Goal: Find contact information: Find contact information

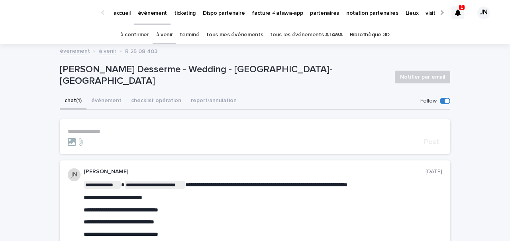
click at [172, 54] on div "événement à venir R 25 08 403" at bounding box center [255, 51] width 398 height 11
click at [173, 37] on link "à venir" at bounding box center [164, 34] width 17 height 19
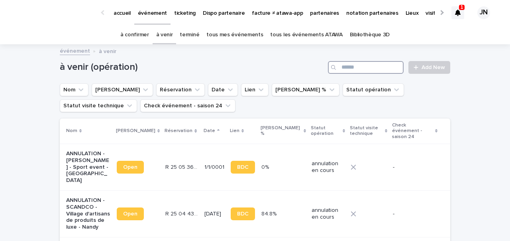
click at [368, 70] on input "Search" at bounding box center [366, 67] width 76 height 13
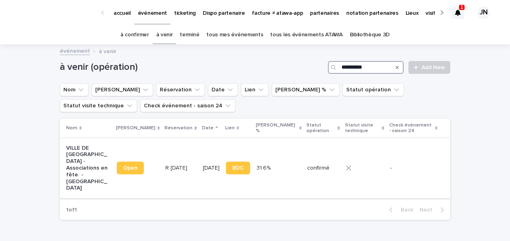
type input "**********"
click at [165, 163] on p "R 25 06 1933" at bounding box center [176, 167] width 23 height 8
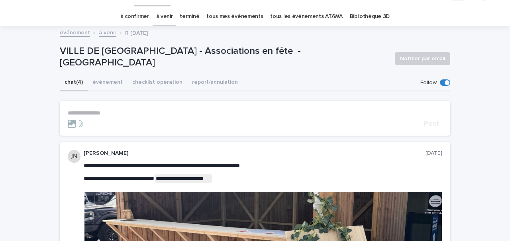
scroll to position [43, 0]
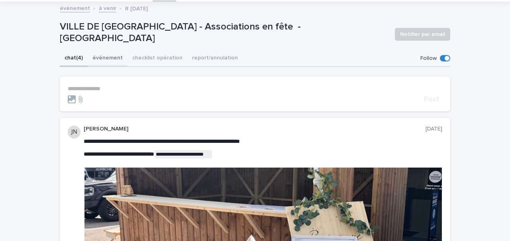
click at [104, 56] on button "événement" at bounding box center [108, 58] width 40 height 17
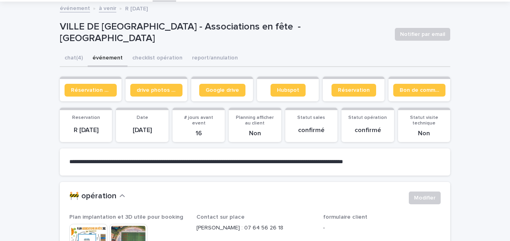
drag, startPoint x: 68, startPoint y: 128, endPoint x: 114, endPoint y: 128, distance: 46.2
click at [114, 128] on div "Reservation R 25 06 1933 Date 6/9/2025 # jours avant event 16 Planning afficher…" at bounding box center [255, 125] width 390 height 34
copy p "R 25 06 1933"
click at [172, 156] on section "**********" at bounding box center [255, 161] width 390 height 27
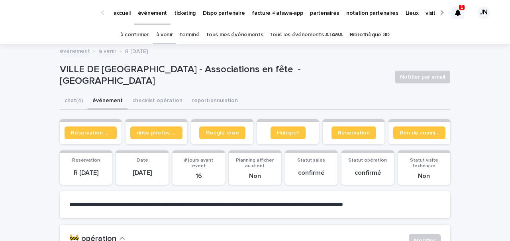
click at [147, 36] on link "à confirmer" at bounding box center [134, 34] width 29 height 19
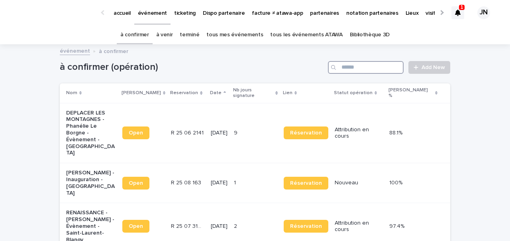
click at [380, 70] on input "Search" at bounding box center [366, 67] width 76 height 13
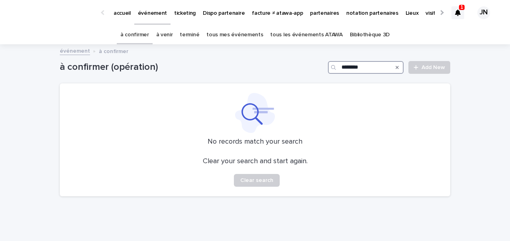
click at [368, 69] on input "********" at bounding box center [366, 67] width 76 height 13
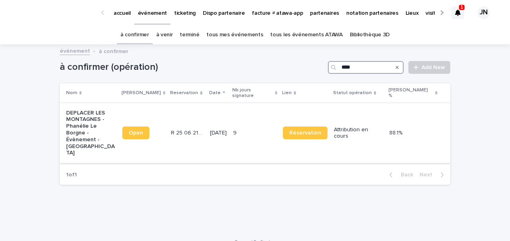
type input "****"
click at [204, 116] on td "R 25 06 2141 R 25 06 2141" at bounding box center [187, 133] width 39 height 60
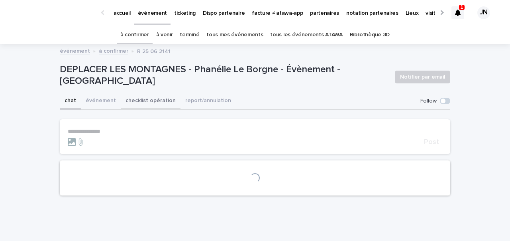
drag, startPoint x: 135, startPoint y: 102, endPoint x: 162, endPoint y: 103, distance: 26.3
click at [135, 102] on button "checklist opération" at bounding box center [151, 101] width 60 height 17
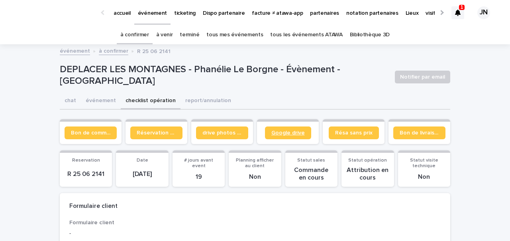
click at [280, 130] on span "Google drive" at bounding box center [287, 133] width 33 height 6
click at [297, 35] on link "tous les événements ATAWA" at bounding box center [306, 34] width 72 height 19
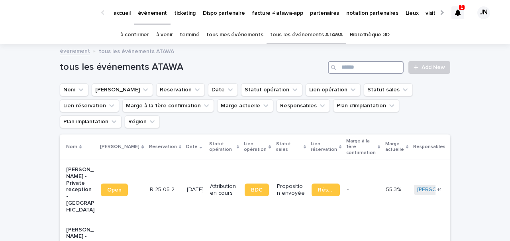
click at [361, 68] on input "Search" at bounding box center [366, 67] width 76 height 13
paste input "******"
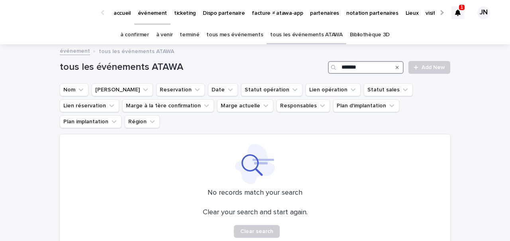
type input "******"
drag, startPoint x: 366, startPoint y: 65, endPoint x: 342, endPoint y: 65, distance: 24.7
click at [342, 65] on input "******" at bounding box center [366, 67] width 76 height 13
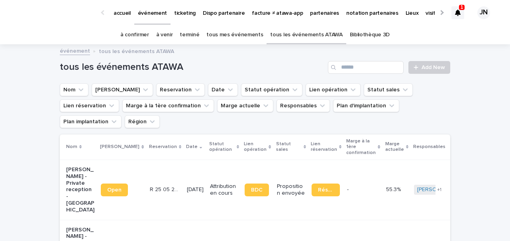
click at [176, 10] on p "ticketing" at bounding box center [185, 8] width 22 height 17
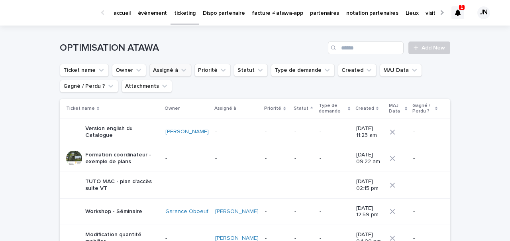
click at [184, 71] on icon "Assigné à" at bounding box center [184, 70] width 8 height 8
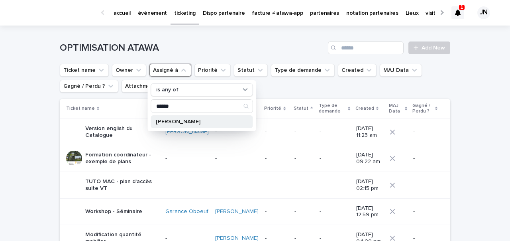
type input "******"
click at [186, 124] on p "Jeanne Nogrix" at bounding box center [198, 122] width 84 height 6
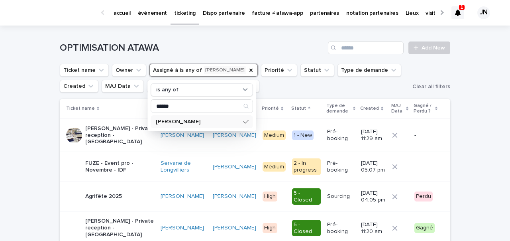
click at [52, 144] on div "Loading... Saving… Loading... Saving… OPTIMISATION ATAWA Add New Ticket name Ow…" at bounding box center [255, 244] width 510 height 439
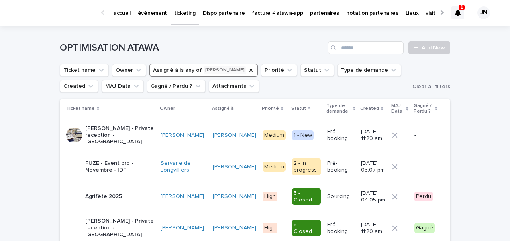
click at [110, 162] on p "FUZE - Event pro - Novembre - IDF" at bounding box center [119, 167] width 69 height 14
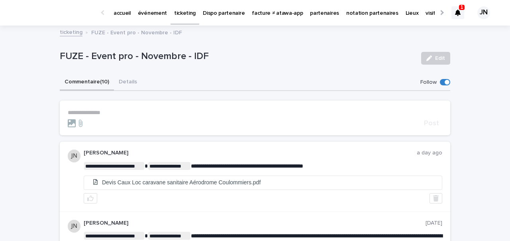
click at [145, 14] on p "événement" at bounding box center [152, 8] width 29 height 17
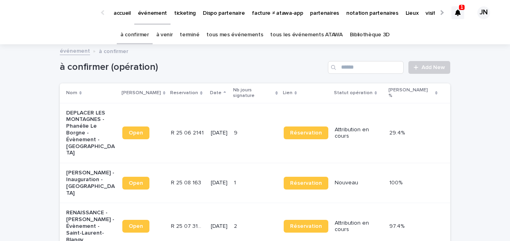
click at [187, 37] on link "terminé" at bounding box center [190, 34] width 20 height 19
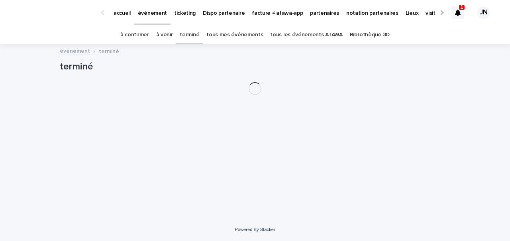
click at [168, 37] on link "à venir" at bounding box center [164, 34] width 17 height 19
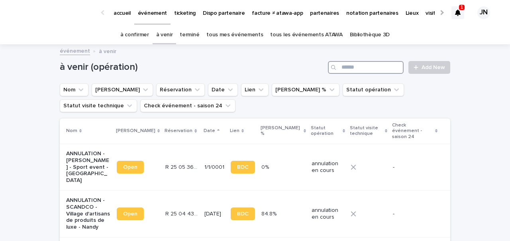
click at [375, 67] on input "Search" at bounding box center [366, 67] width 76 height 13
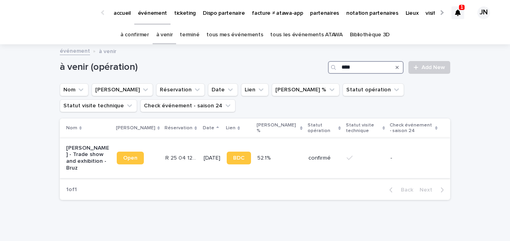
type input "****"
click at [215, 148] on td "16/9/2025" at bounding box center [211, 158] width 23 height 40
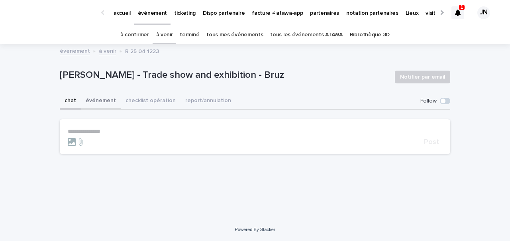
click at [98, 97] on button "événement" at bounding box center [101, 101] width 40 height 17
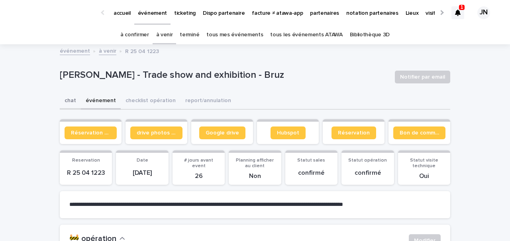
click at [68, 101] on button "chat" at bounding box center [70, 101] width 21 height 17
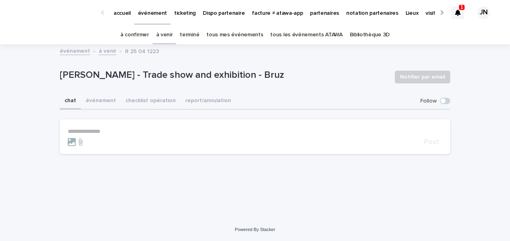
click at [46, 77] on div "**********" at bounding box center [255, 131] width 510 height 173
click at [138, 39] on link "à confirmer" at bounding box center [134, 34] width 29 height 19
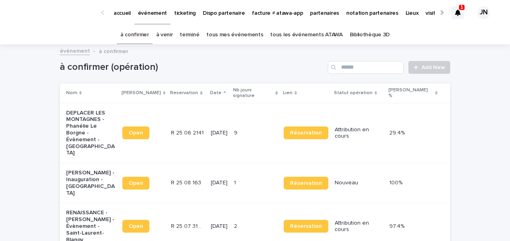
click at [169, 36] on link "à venir" at bounding box center [164, 34] width 17 height 19
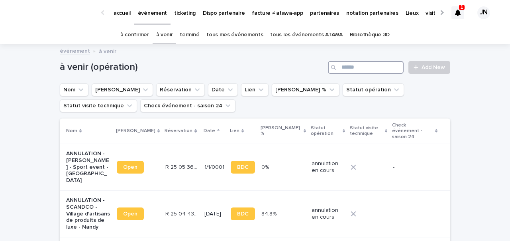
click at [351, 69] on input "Search" at bounding box center [366, 67] width 76 height 13
type input "*"
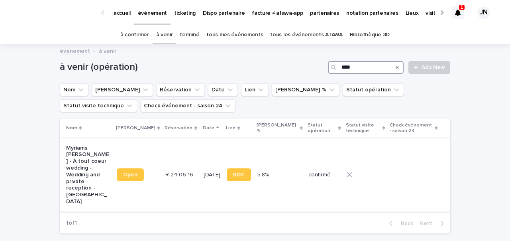
type input "****"
click at [204, 171] on p "30/8/2025" at bounding box center [212, 174] width 17 height 7
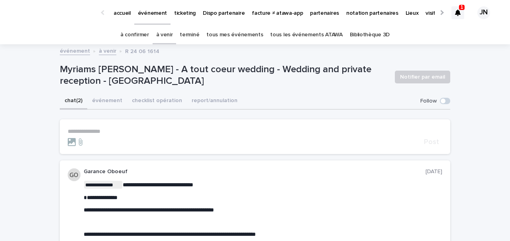
click at [158, 110] on div "**********" at bounding box center [255, 212] width 390 height 205
click at [153, 100] on button "checklist opération" at bounding box center [157, 101] width 60 height 17
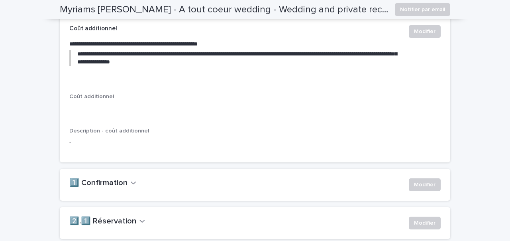
scroll to position [463, 0]
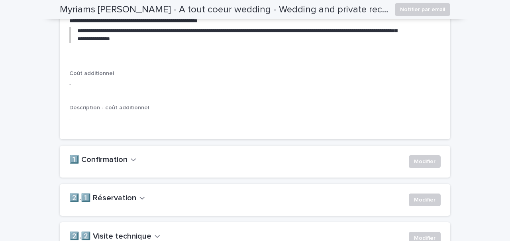
click at [161, 164] on div "1️⃣ Confirmation" at bounding box center [235, 160] width 333 height 10
click at [117, 206] on div "2️⃣.1️⃣ Réservation Modifier" at bounding box center [255, 200] width 390 height 32
click at [120, 203] on h2 "2️⃣.1️⃣ Réservation" at bounding box center [102, 198] width 67 height 10
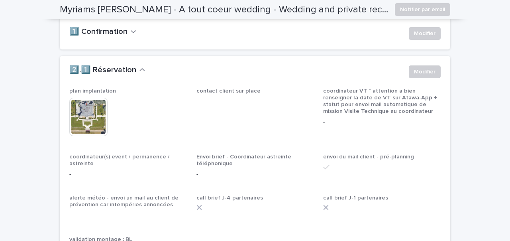
scroll to position [600, 0]
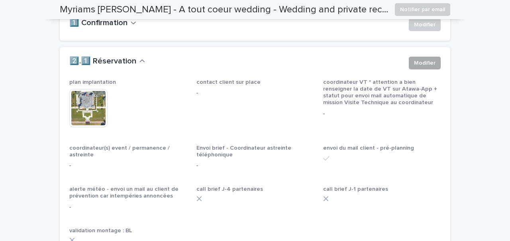
click at [425, 67] on span "Modifier" at bounding box center [425, 63] width 22 height 8
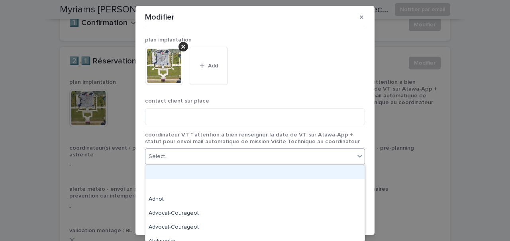
click at [260, 159] on div "Select..." at bounding box center [249, 156] width 209 height 13
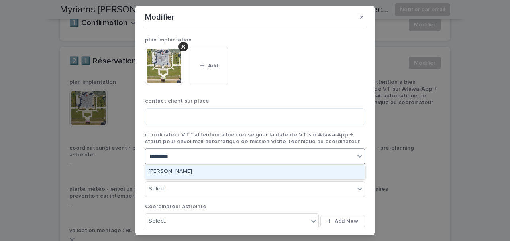
type input "**********"
click at [179, 168] on div "Maxime Paulin" at bounding box center [254, 171] width 219 height 14
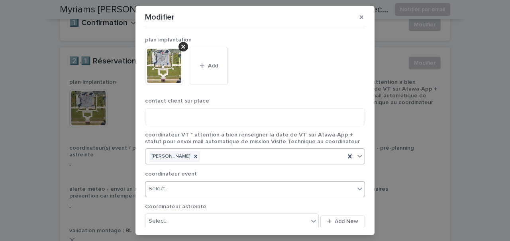
click at [178, 188] on div "Select..." at bounding box center [249, 188] width 209 height 13
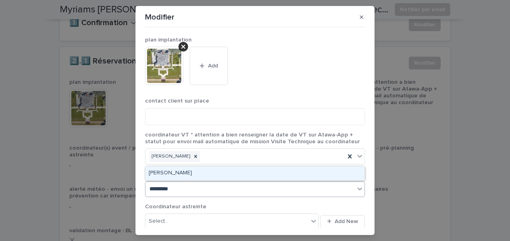
type input "**********"
click at [169, 171] on div "Maxime Paulin" at bounding box center [254, 173] width 219 height 14
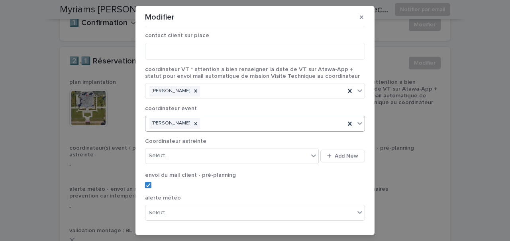
scroll to position [159, 0]
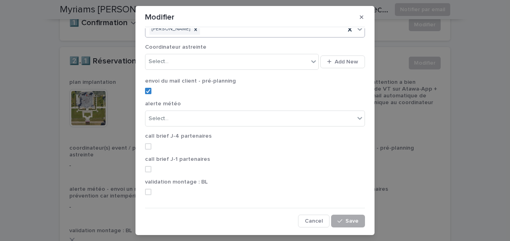
click at [350, 221] on span "Save" at bounding box center [351, 221] width 13 height 6
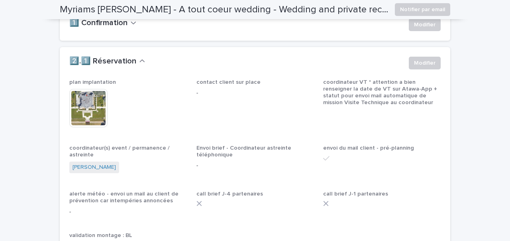
scroll to position [602, 0]
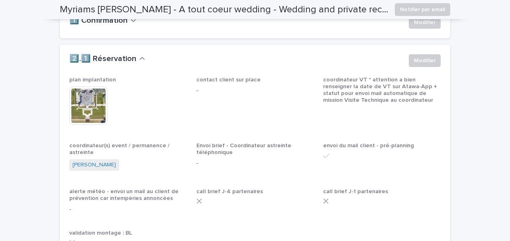
click at [90, 125] on img at bounding box center [88, 105] width 38 height 38
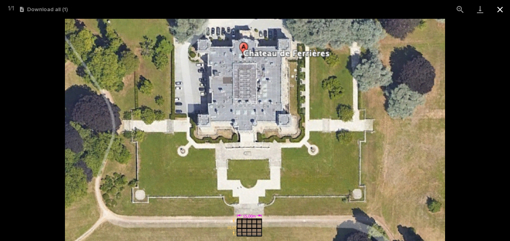
click at [502, 12] on button "Close gallery" at bounding box center [500, 9] width 20 height 19
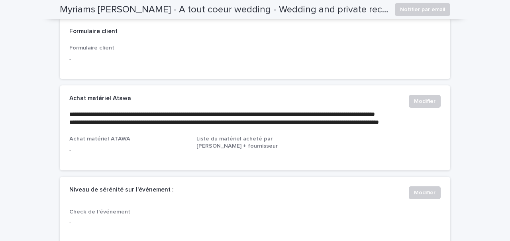
scroll to position [0, 0]
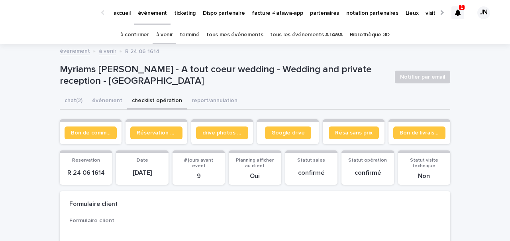
click at [142, 35] on link "à confirmer" at bounding box center [134, 34] width 29 height 19
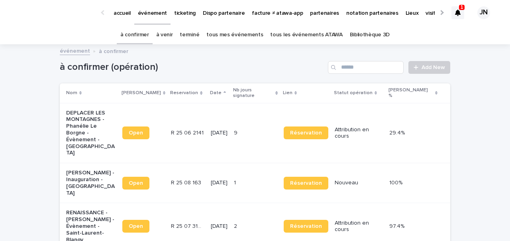
click at [164, 33] on link "à venir" at bounding box center [164, 34] width 17 height 19
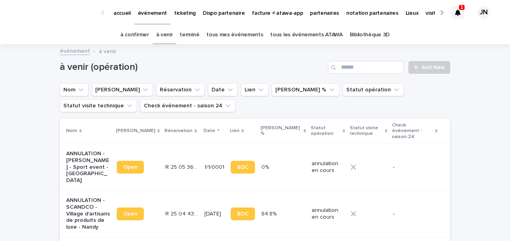
click at [139, 32] on link "à confirmer" at bounding box center [134, 34] width 29 height 19
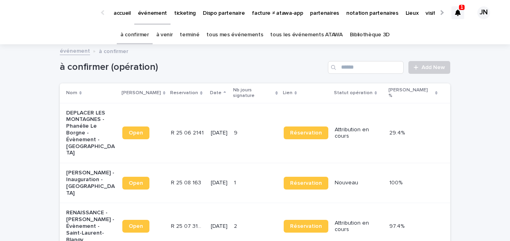
click at [90, 124] on p "DEPLACER LES MONTAGNES - Phanélie Le Borgne - Évènement - Paris" at bounding box center [91, 133] width 50 height 47
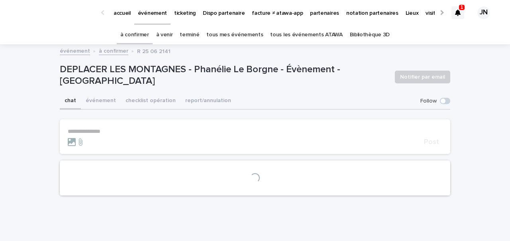
click at [159, 99] on button "checklist opération" at bounding box center [151, 101] width 60 height 17
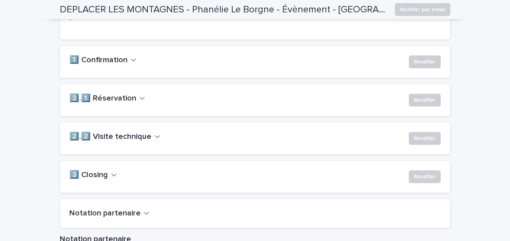
click at [124, 103] on h2 "2️⃣.1️⃣ Réservation" at bounding box center [102, 99] width 67 height 10
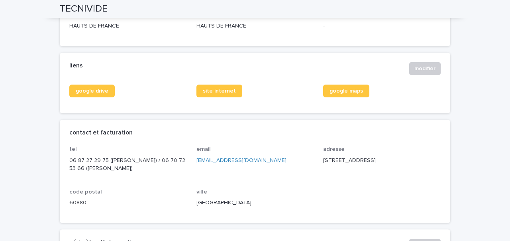
scroll to position [295, 0]
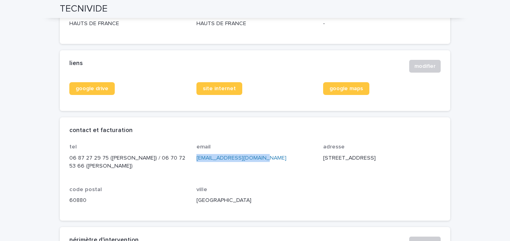
drag, startPoint x: 262, startPoint y: 155, endPoint x: 193, endPoint y: 159, distance: 69.4
click at [193, 159] on div "tel 06 87 27 29 75 (Cédric) / 06 70 72 53 66 (Alainn) email gouchault@tecnivide…" at bounding box center [254, 176] width 371 height 67
copy link "gouchault@tecnivide.com"
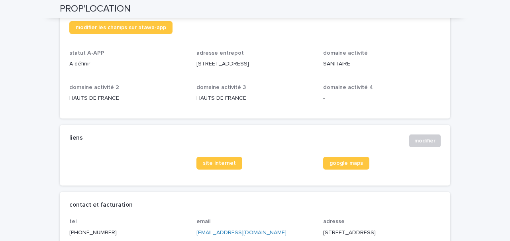
scroll to position [254, 0]
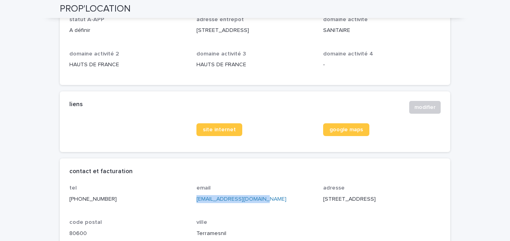
drag, startPoint x: 256, startPoint y: 196, endPoint x: 192, endPoint y: 198, distance: 64.1
click at [192, 198] on div "tel 03.22.32.97.89 email contact@proplocation.fr adresse 45 grande rue code pos…" at bounding box center [254, 213] width 371 height 59
copy link "contact@proplocation.fr"
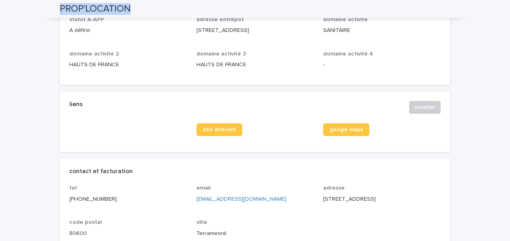
drag, startPoint x: 137, startPoint y: 5, endPoint x: 62, endPoint y: 5, distance: 74.9
click at [62, 5] on div "PROP'LOCATION" at bounding box center [255, 9] width 390 height 18
copy h2 "PROP'LOCATION"
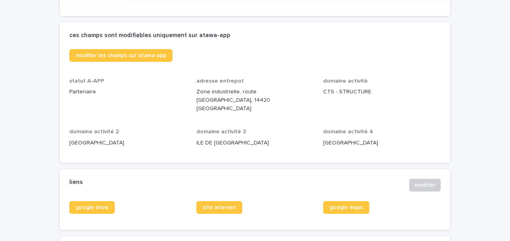
scroll to position [290, 0]
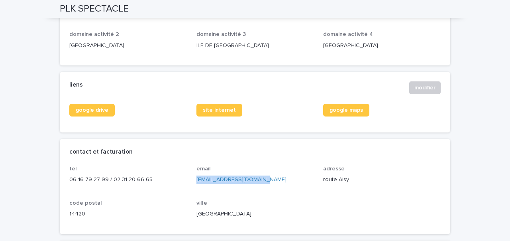
drag, startPoint x: 261, startPoint y: 160, endPoint x: 197, endPoint y: 162, distance: 64.6
click at [197, 175] on p "plkspectacle@wanadoo.fr" at bounding box center [254, 179] width 117 height 8
copy link "plkspectacle@wanadoo.fr"
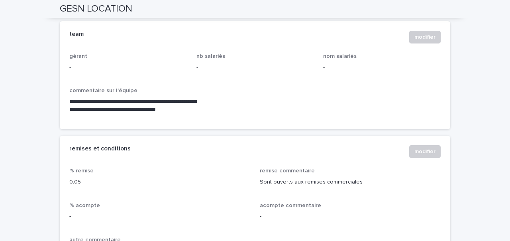
scroll to position [684, 0]
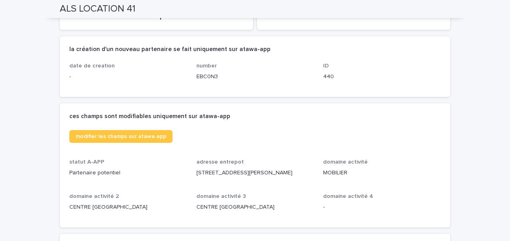
scroll to position [241, 0]
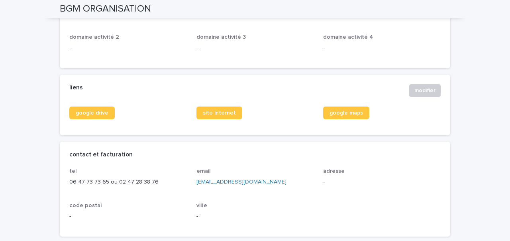
scroll to position [299, 0]
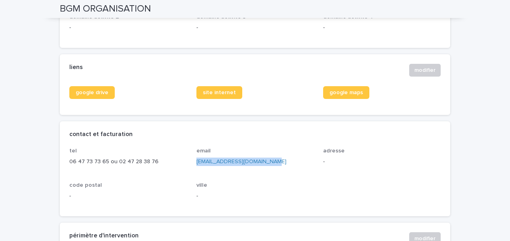
drag, startPoint x: 265, startPoint y: 160, endPoint x: 197, endPoint y: 161, distance: 68.5
click at [197, 160] on p "[EMAIL_ADDRESS][DOMAIN_NAME]" at bounding box center [254, 161] width 117 height 8
copy link "[EMAIL_ADDRESS][DOMAIN_NAME]"
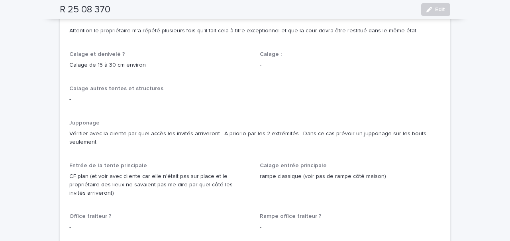
scroll to position [624, 0]
click at [203, 162] on p "Entrée de la tente principale" at bounding box center [159, 165] width 181 height 7
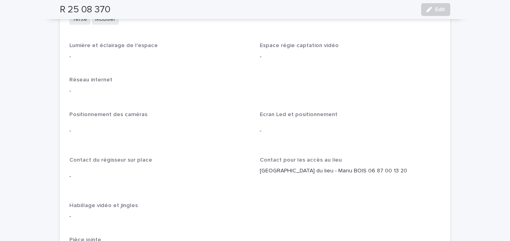
scroll to position [1225, 0]
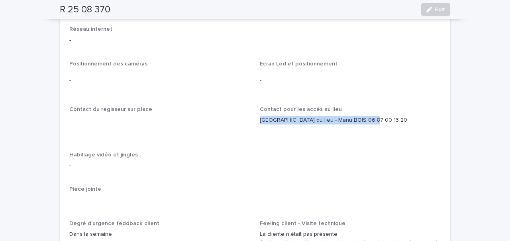
drag, startPoint x: 260, startPoint y: 80, endPoint x: 403, endPoint y: 82, distance: 142.6
click at [403, 116] on p "Gardien du lieu - Manu BOIS 06 87 00 13 20" at bounding box center [350, 120] width 181 height 8
copy p "Gardien du lieu - Manu BOIS 06 87 00 13 20"
